Goal: Task Accomplishment & Management: Complete application form

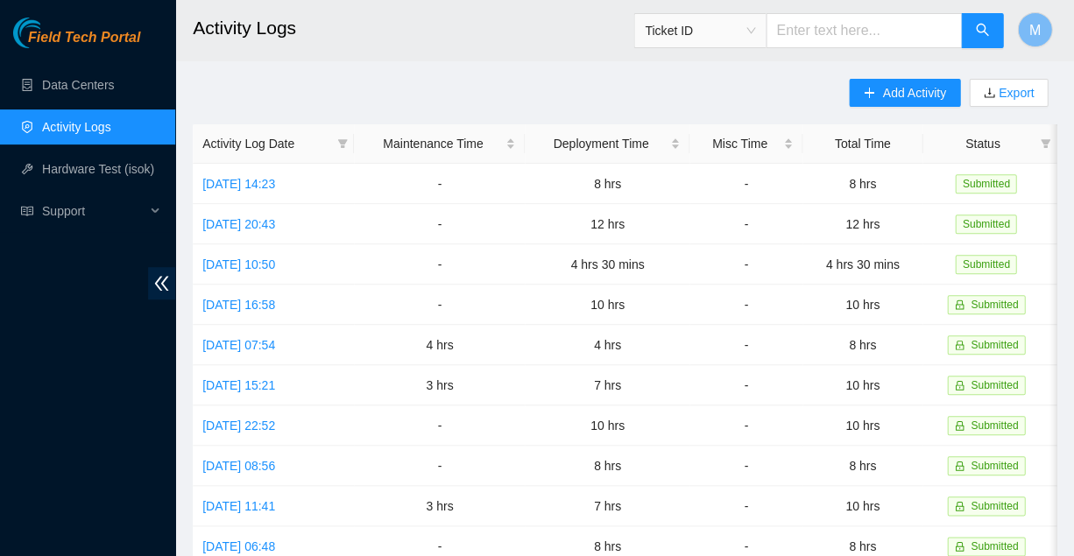
click at [66, 128] on link "Activity Logs" at bounding box center [76, 127] width 69 height 14
click at [81, 81] on link "Data Centers" at bounding box center [78, 85] width 72 height 14
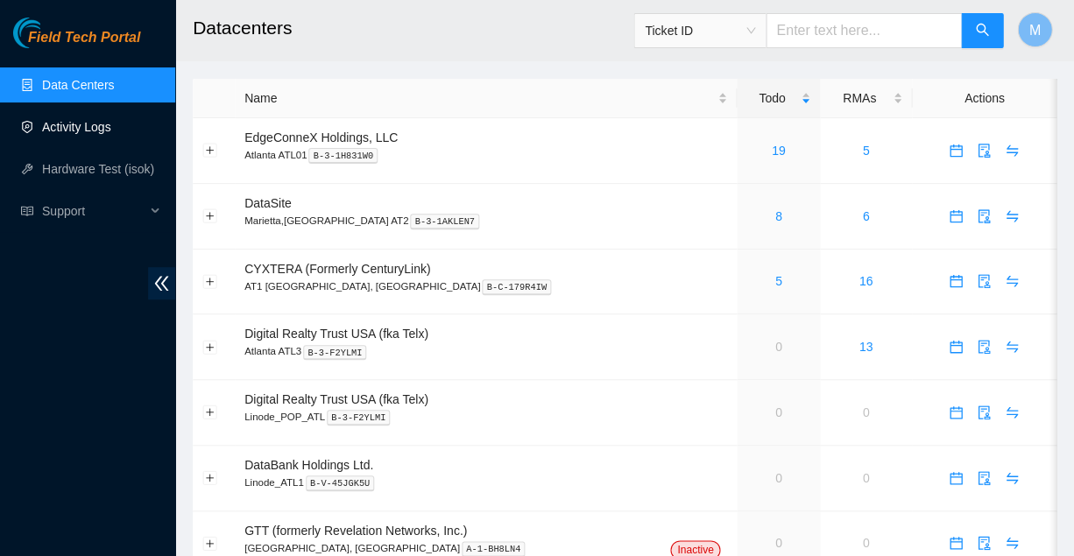
click at [74, 127] on link "Activity Logs" at bounding box center [76, 127] width 69 height 14
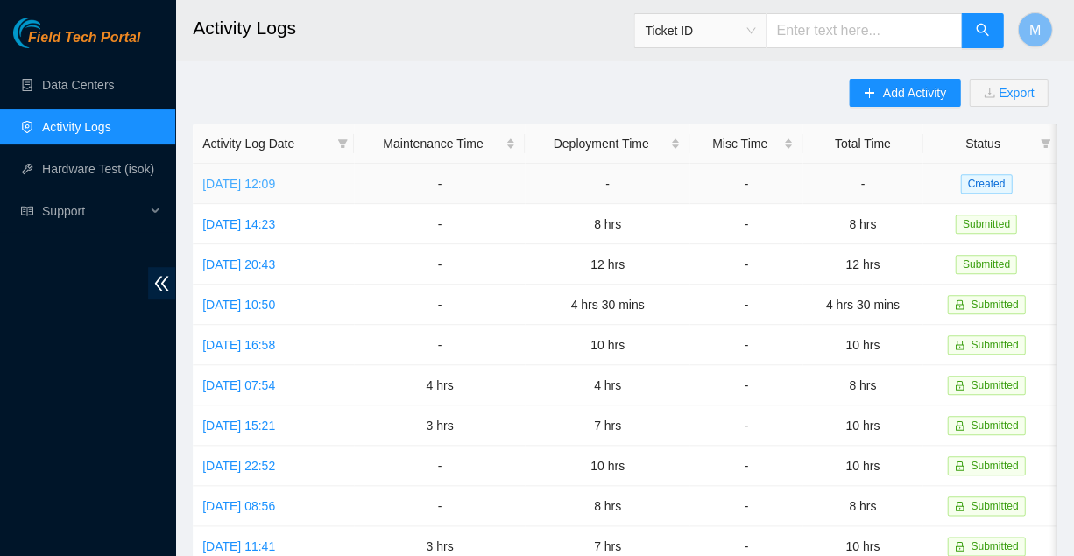
click at [275, 178] on link "[DATE] 12:09" at bounding box center [238, 184] width 73 height 14
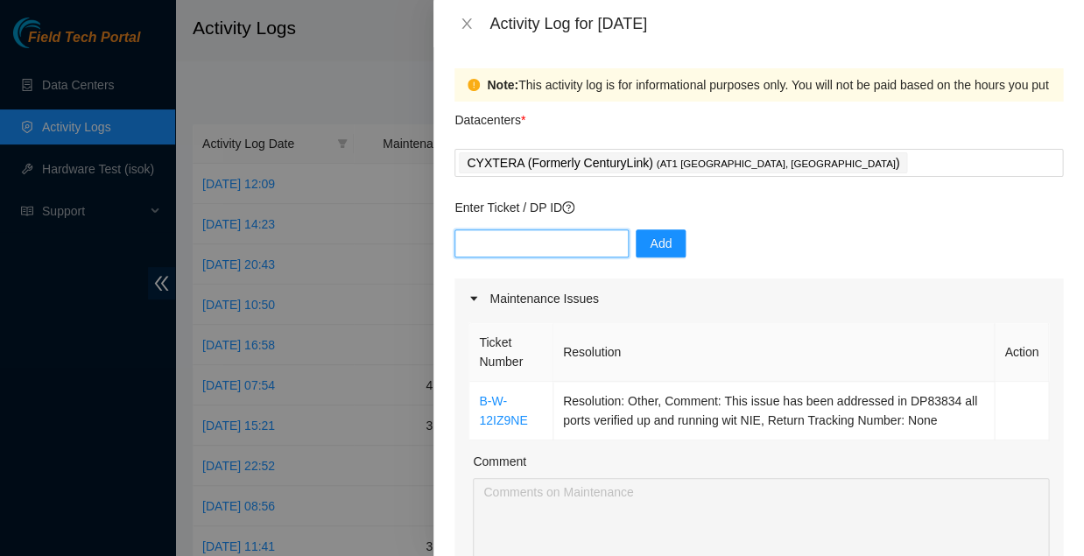
click at [493, 230] on input "text" at bounding box center [542, 243] width 174 height 28
type input "DP83834"
click at [650, 234] on span "Add" at bounding box center [661, 243] width 22 height 19
click at [584, 229] on input "text" at bounding box center [542, 243] width 174 height 28
type input "DP81459"
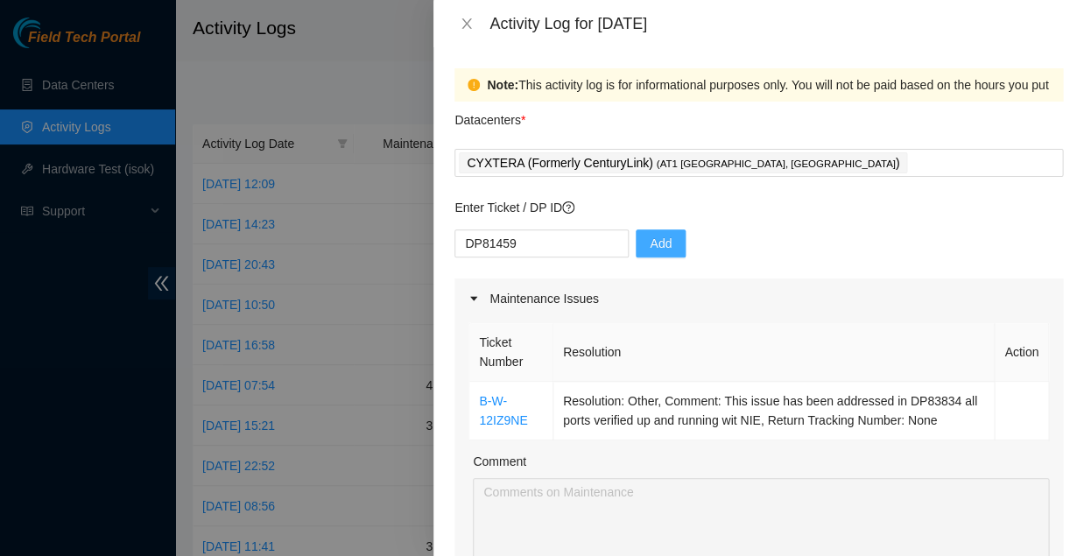
click at [650, 234] on span "Add" at bounding box center [661, 243] width 22 height 19
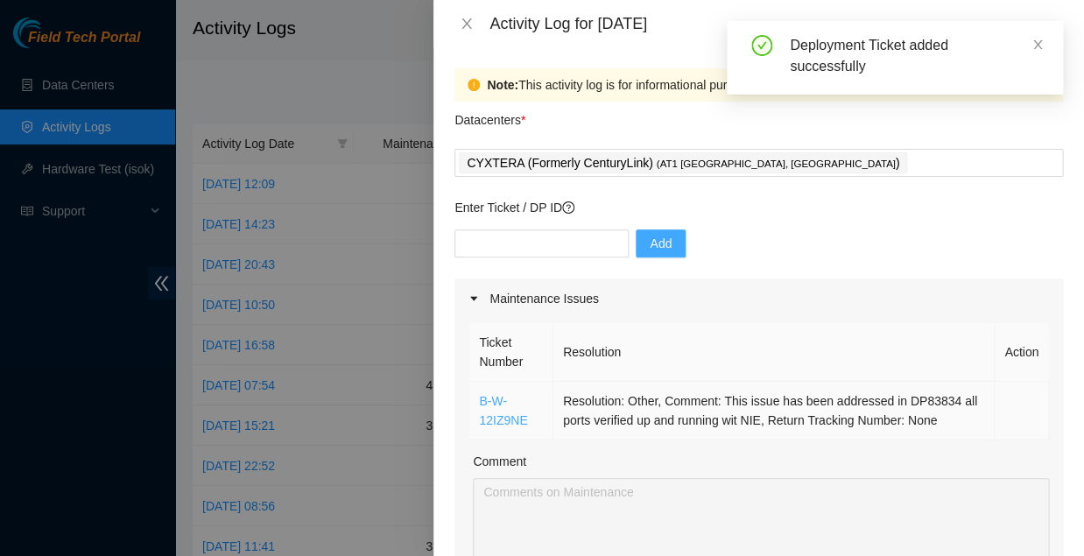
click at [479, 394] on link "B-W-12IZ9NE" at bounding box center [503, 410] width 48 height 33
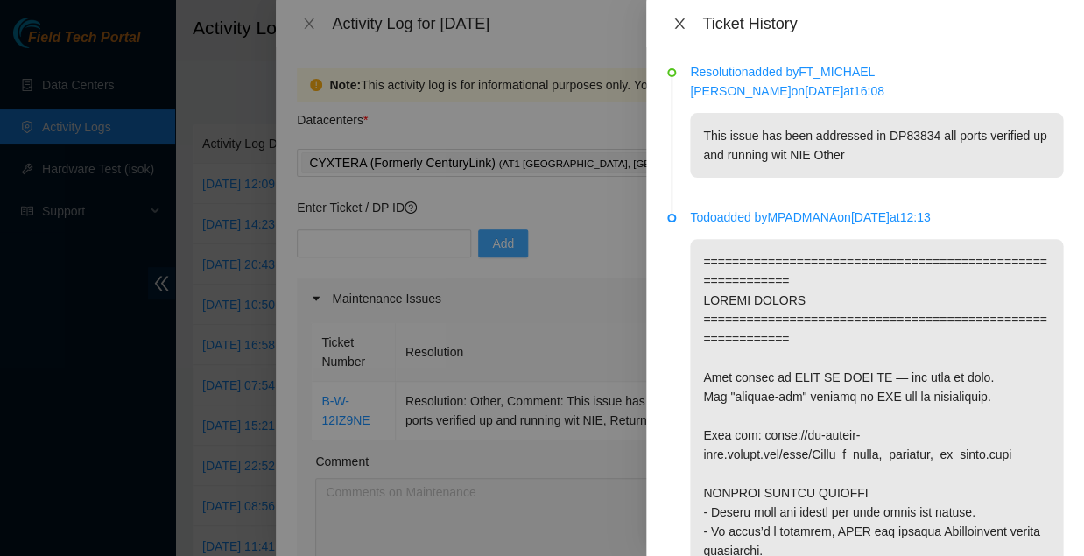
click at [684, 19] on button "Close" at bounding box center [679, 24] width 25 height 17
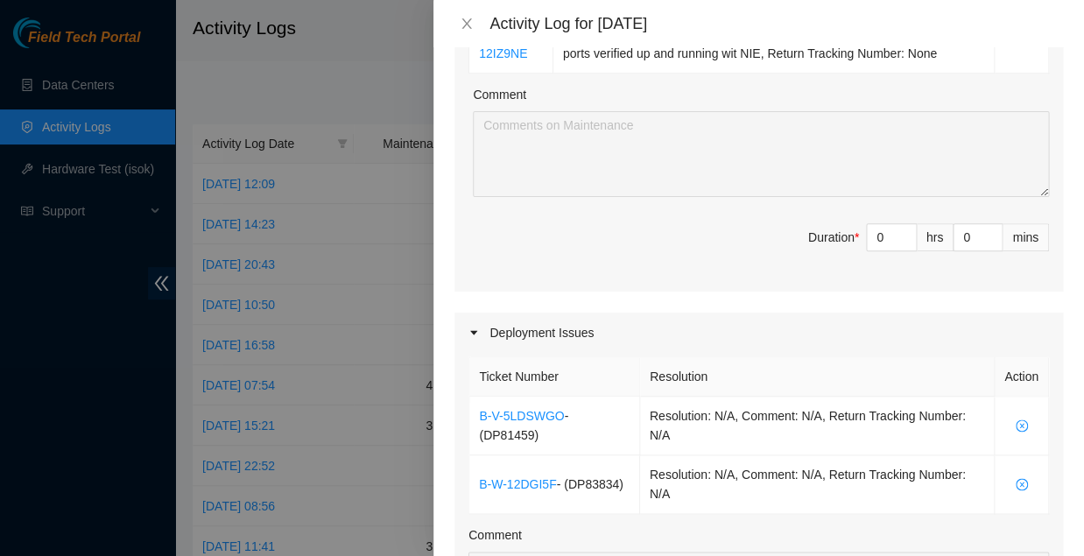
scroll to position [385, 0]
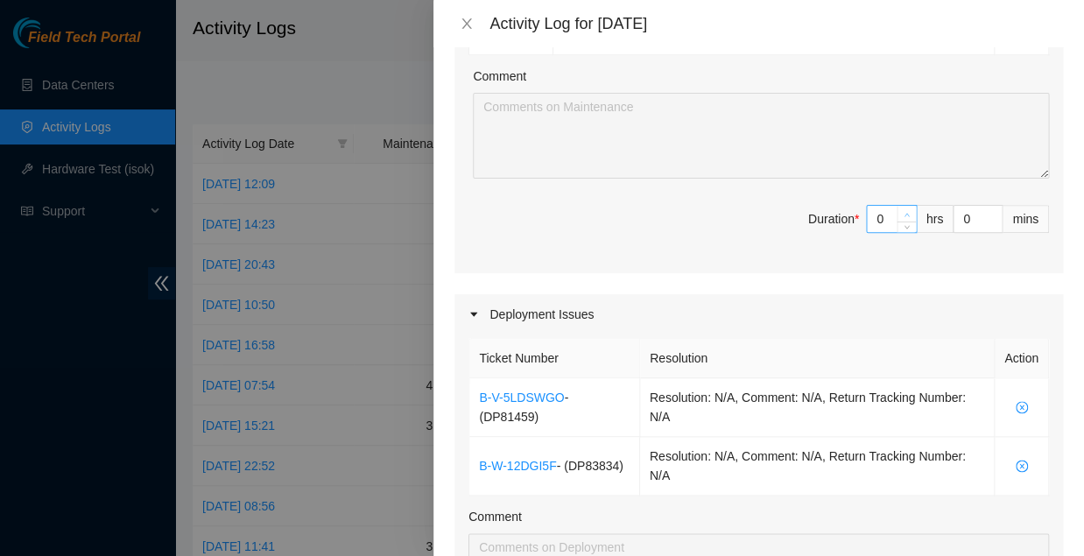
type input "1"
click at [902, 209] on span "up" at bounding box center [907, 214] width 11 height 11
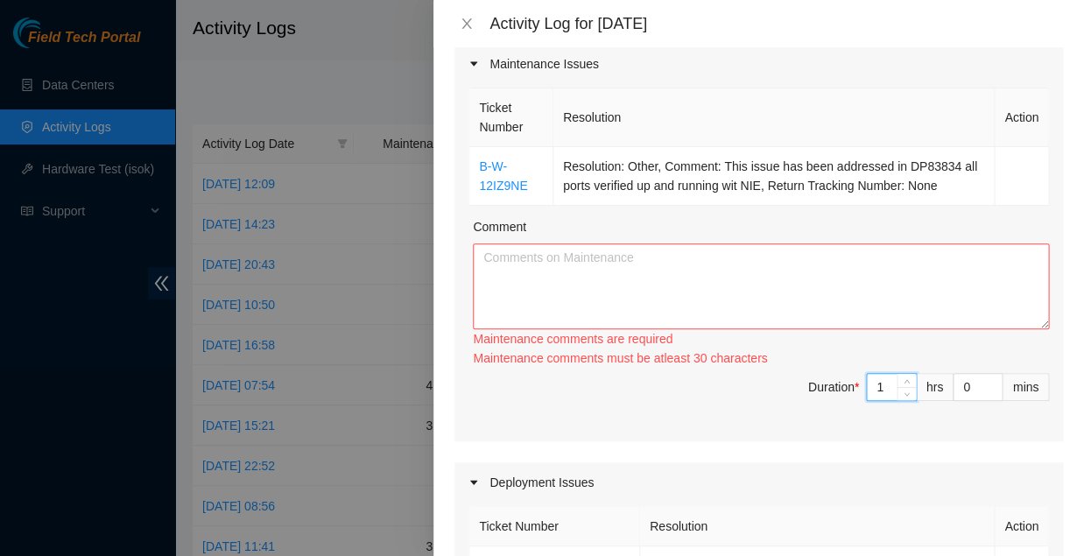
scroll to position [230, 0]
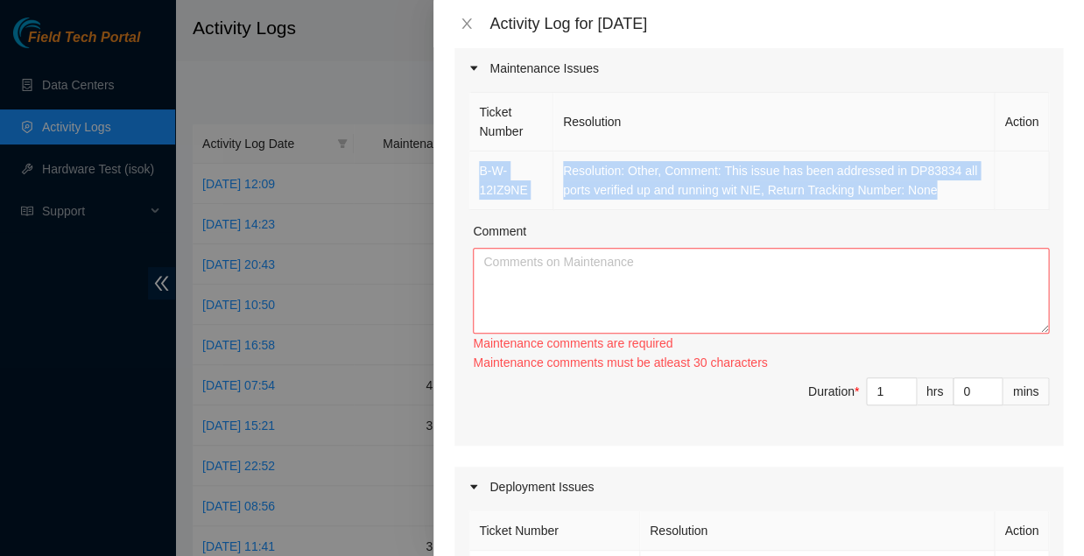
drag, startPoint x: 474, startPoint y: 141, endPoint x: 775, endPoint y: 164, distance: 302.2
click at [775, 164] on tr "B-W-12IZ9NE Resolution: Other, Comment: This issue has been addressed in DP8383…" at bounding box center [759, 181] width 580 height 59
copy tr "B-W-12IZ9NE Resolution: Other, Comment: This issue has been addressed in DP8383…"
click at [690, 248] on textarea "Comment" at bounding box center [761, 291] width 576 height 86
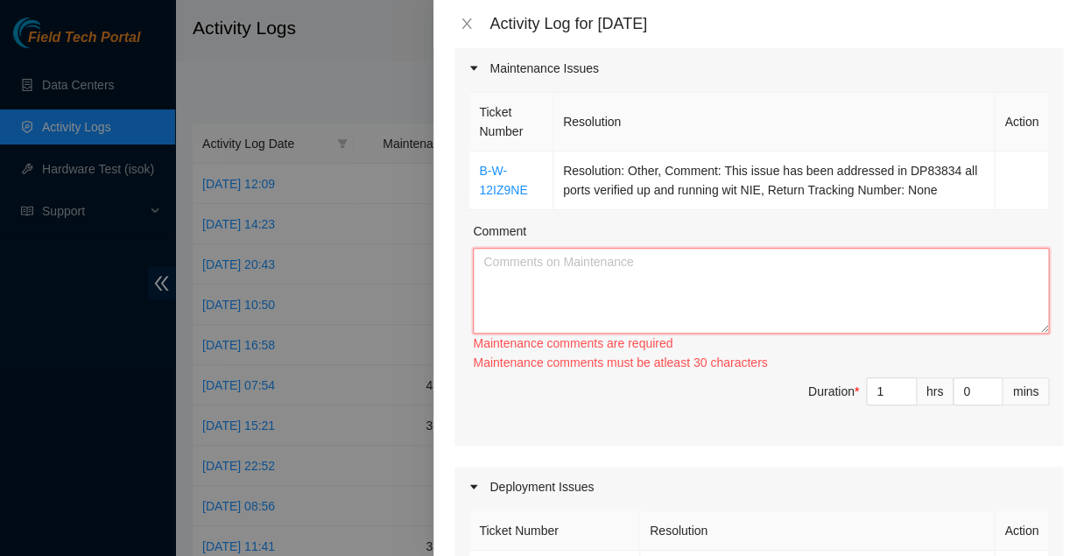
paste textarea "B-W-12IZ9NE Resolution: Other, Comment: This issue has been addressed in DP8383…"
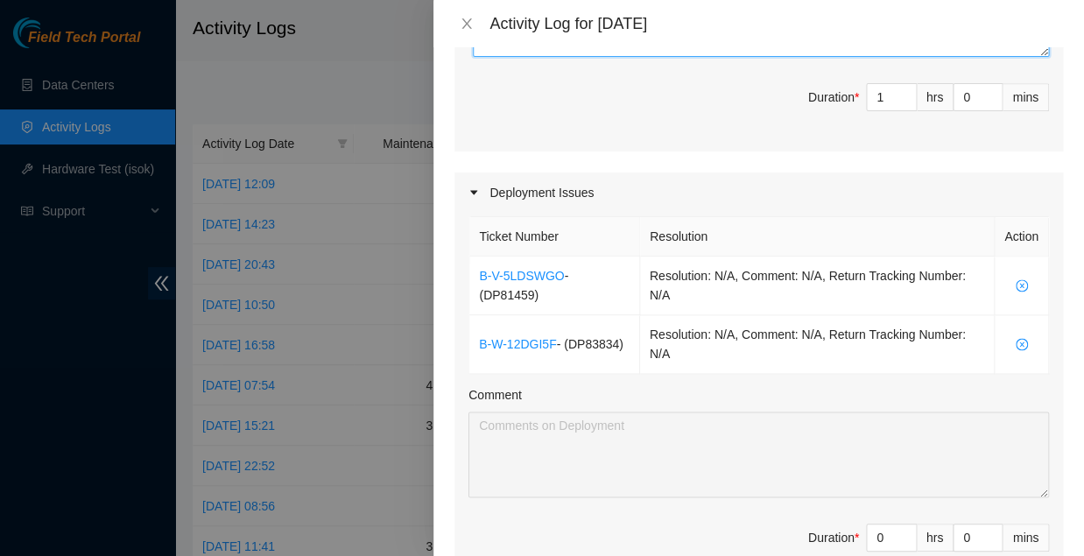
scroll to position [513, 0]
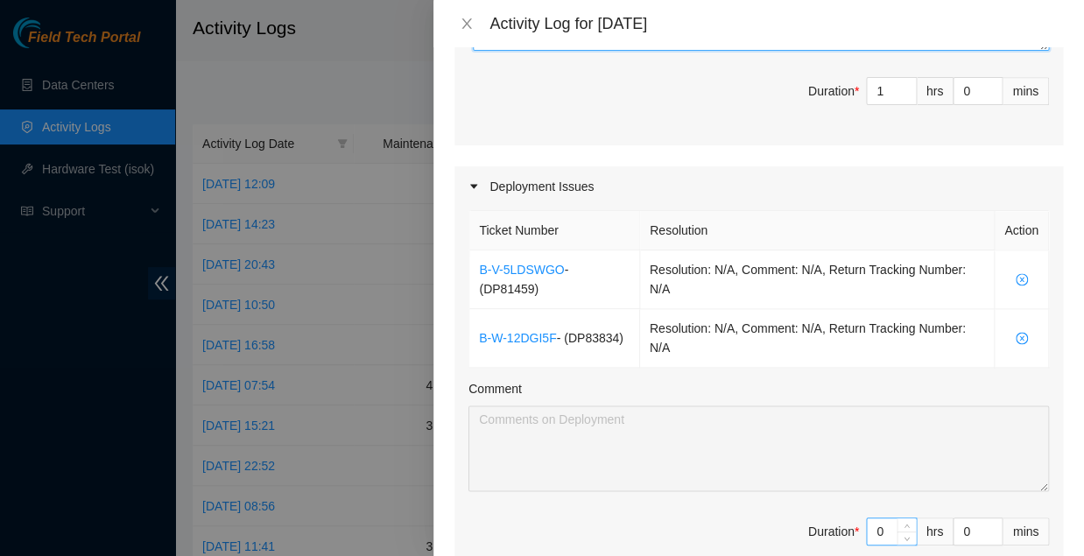
type textarea "B-W-12IZ9NE Resolution: Other, Comment: This issue has been addressed in DP8383…"
click at [875, 519] on input "0" at bounding box center [891, 532] width 49 height 26
type input "7"
type input "8"
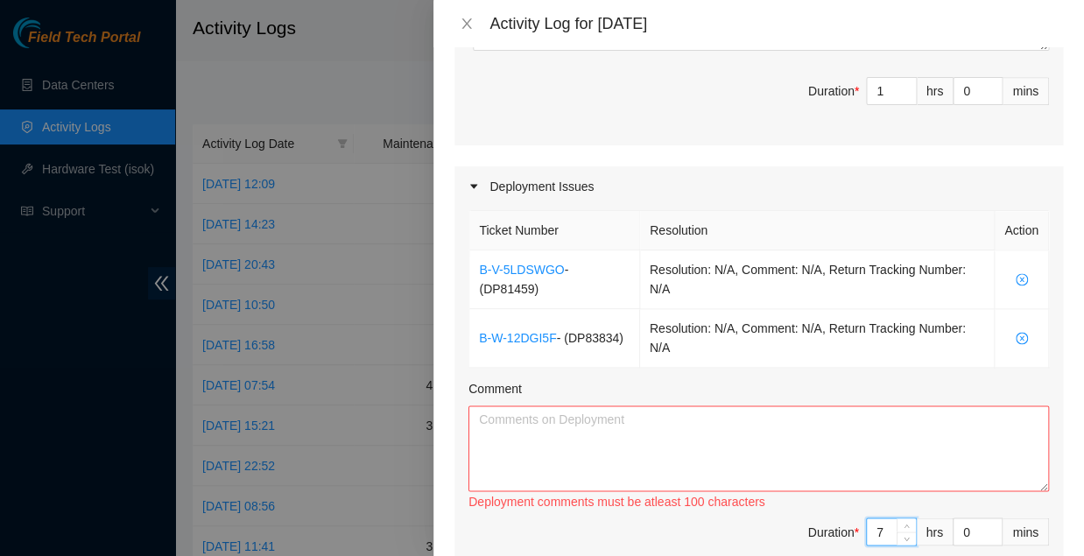
type input "7"
click at [610, 406] on textarea "Comment" at bounding box center [759, 449] width 581 height 86
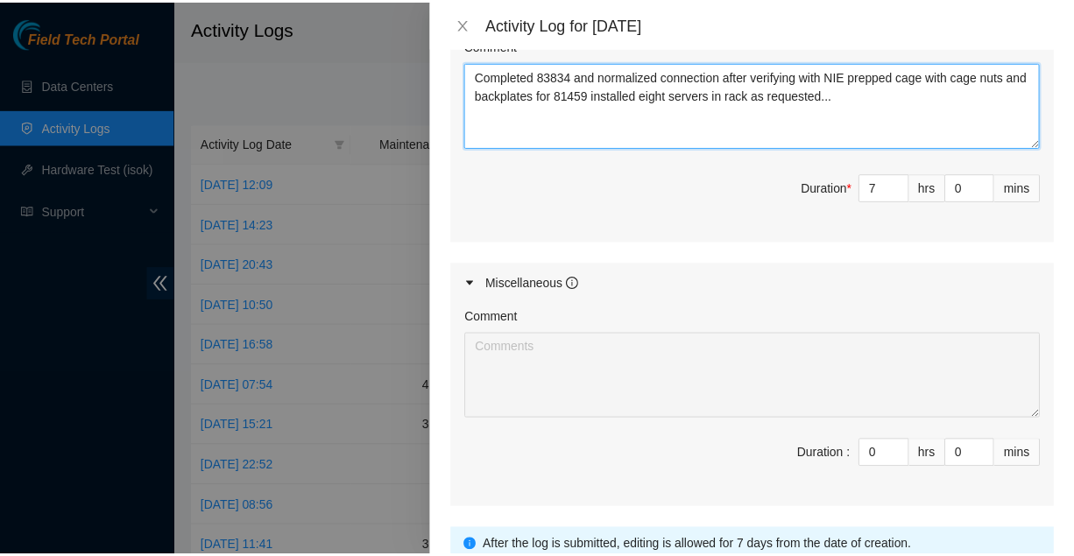
scroll to position [857, 0]
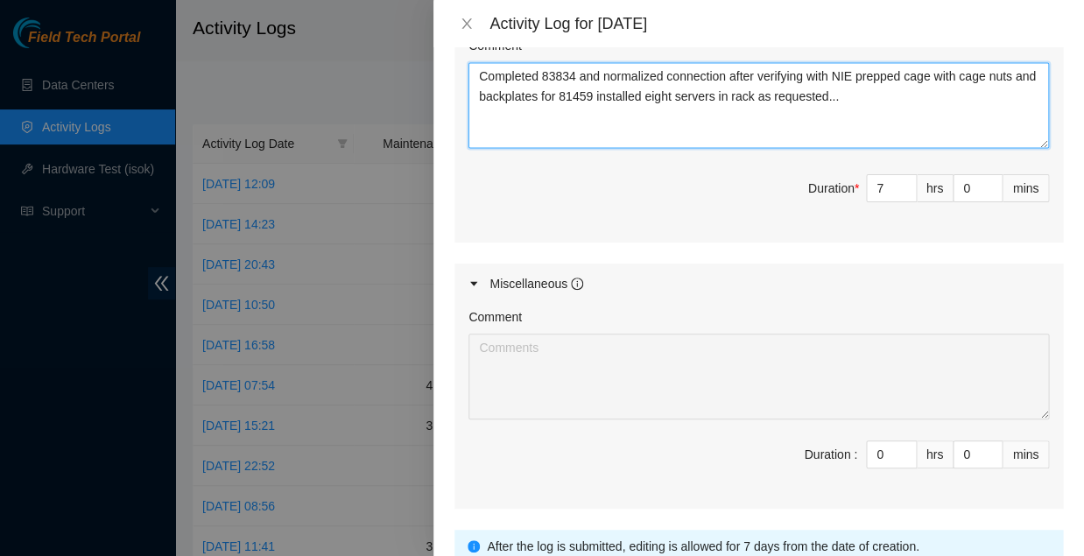
type textarea "Completed 83834 and normalized connection after verifying with NIE prepped cage…"
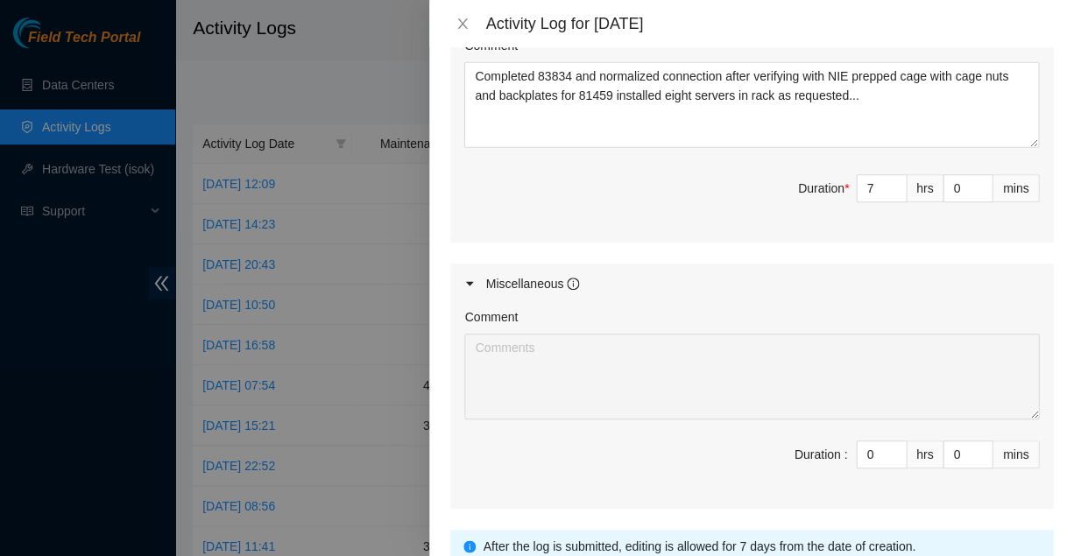
scroll to position [0, 0]
